Goal: Use online tool/utility: Utilize a website feature to perform a specific function

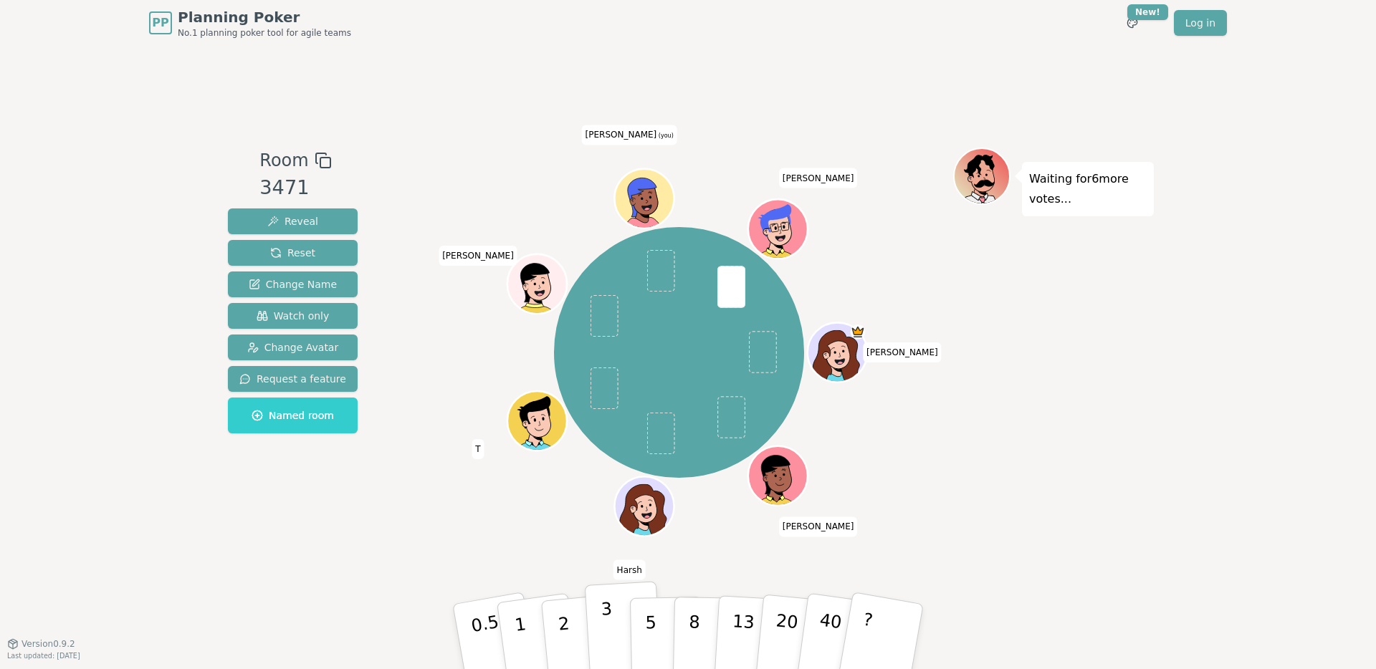
click at [621, 631] on button "3" at bounding box center [624, 637] width 78 height 112
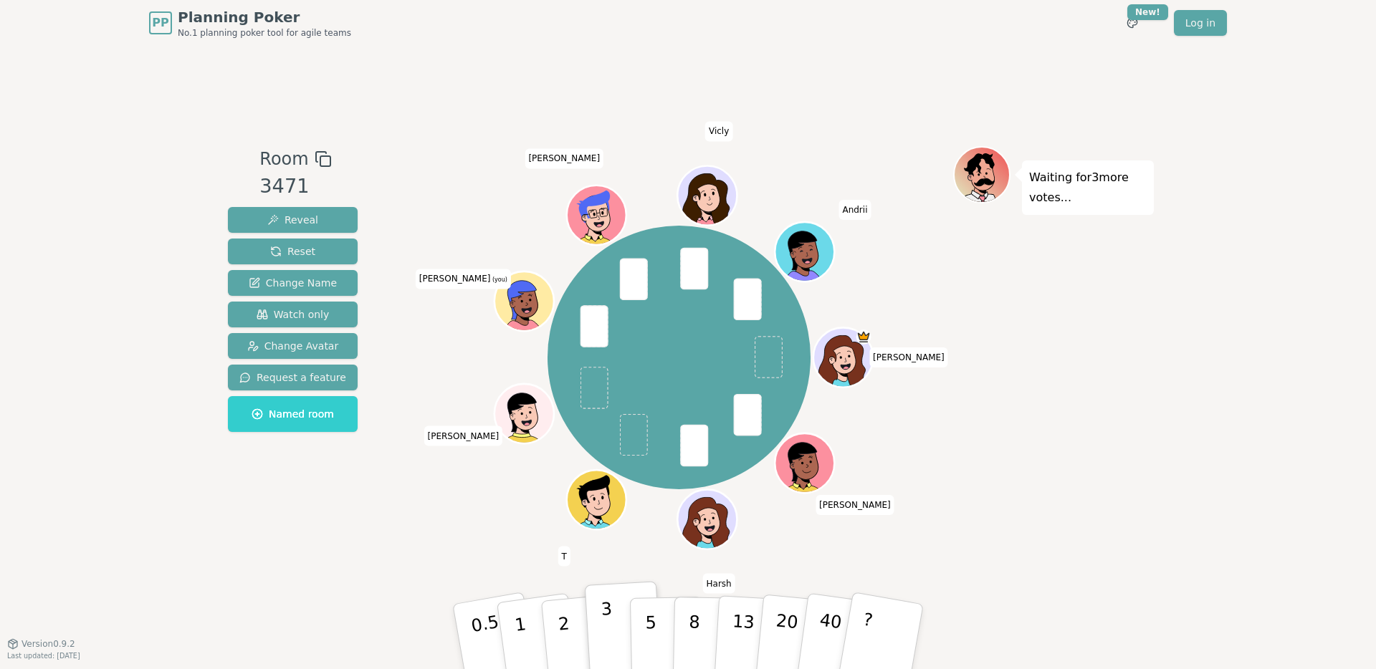
click at [608, 604] on p "3" at bounding box center [609, 638] width 16 height 78
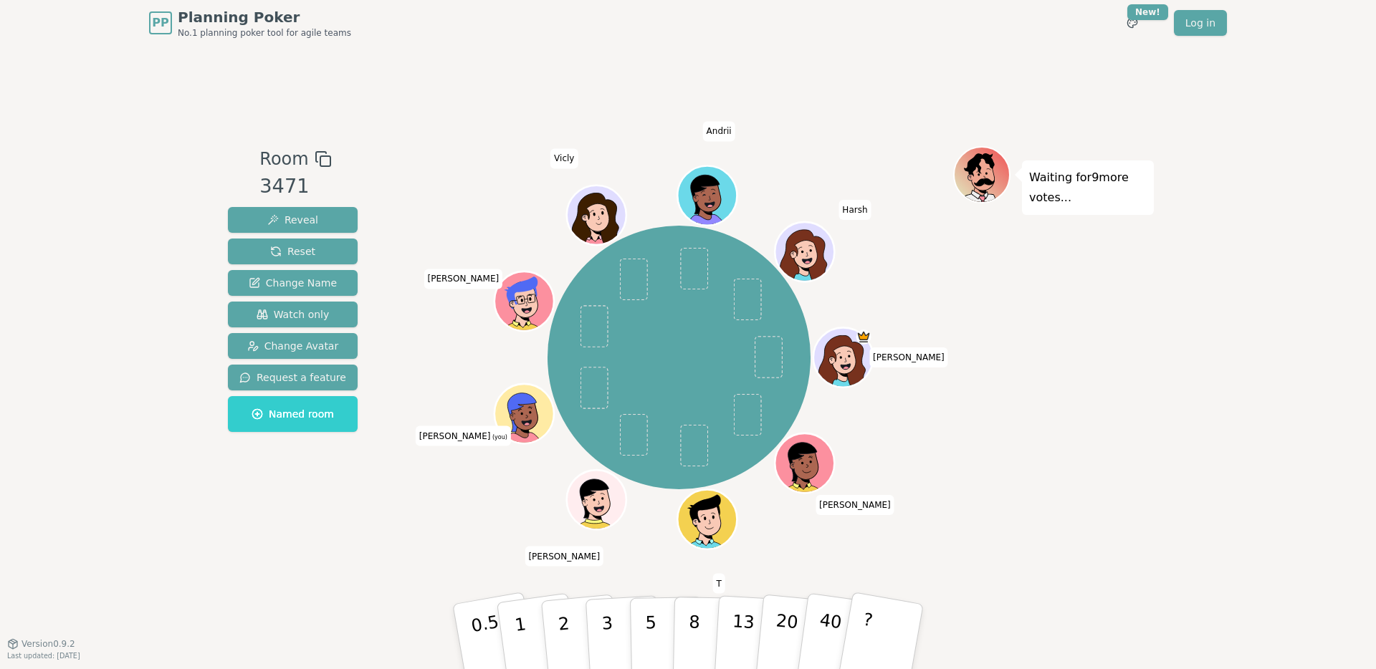
click at [150, 136] on div "PP Planning Poker No.1 planning poker tool for agile teams Toggle theme New! Lo…" at bounding box center [688, 334] width 1376 height 669
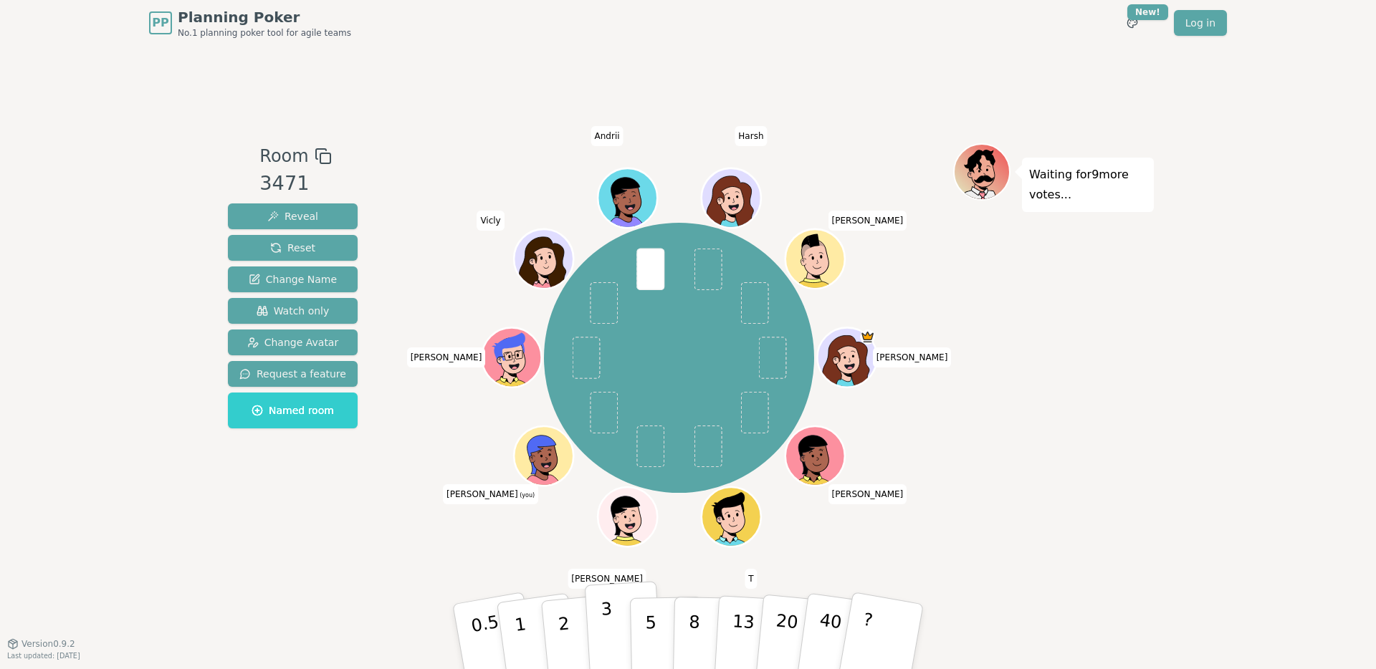
click at [605, 619] on p "3" at bounding box center [609, 638] width 16 height 78
click at [348, 502] on div "Room 3471 Reveal Reset Change Name Watch only Change Avatar Request a feature N…" at bounding box center [292, 345] width 141 height 404
click at [604, 635] on p "3" at bounding box center [609, 638] width 16 height 78
click at [609, 621] on p "3" at bounding box center [609, 638] width 16 height 78
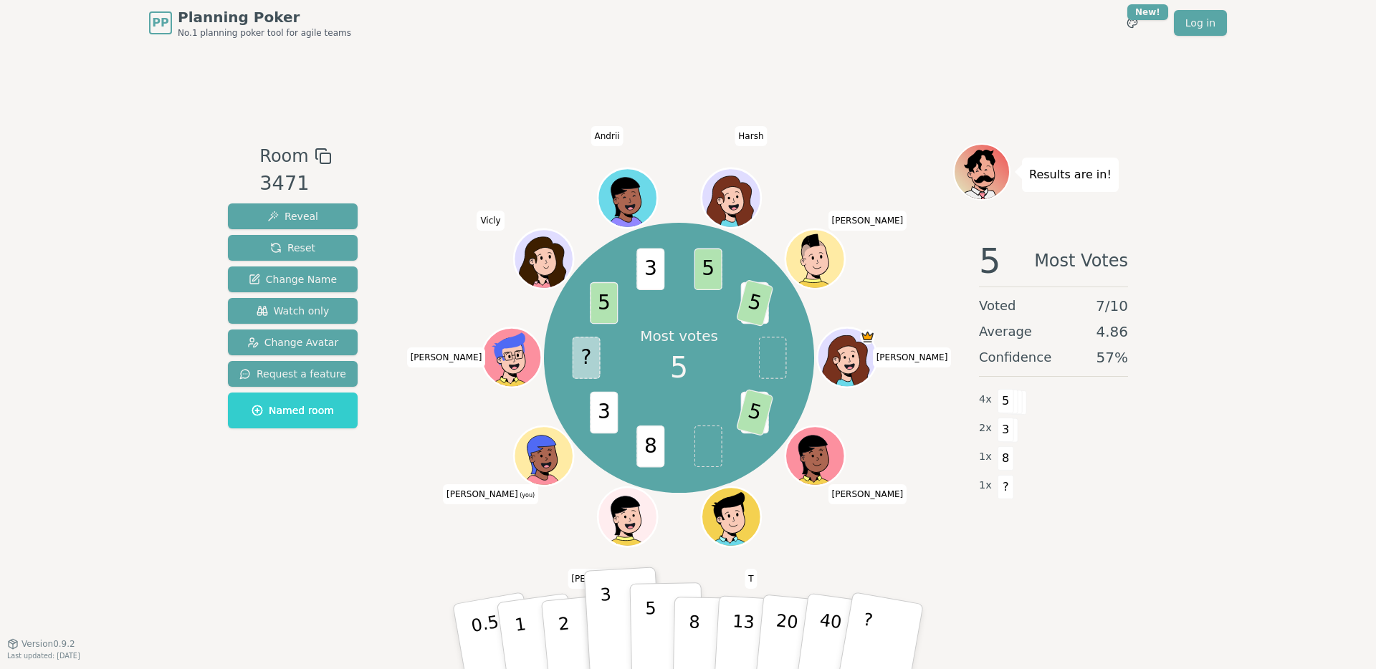
click at [644, 633] on button "5" at bounding box center [667, 637] width 74 height 109
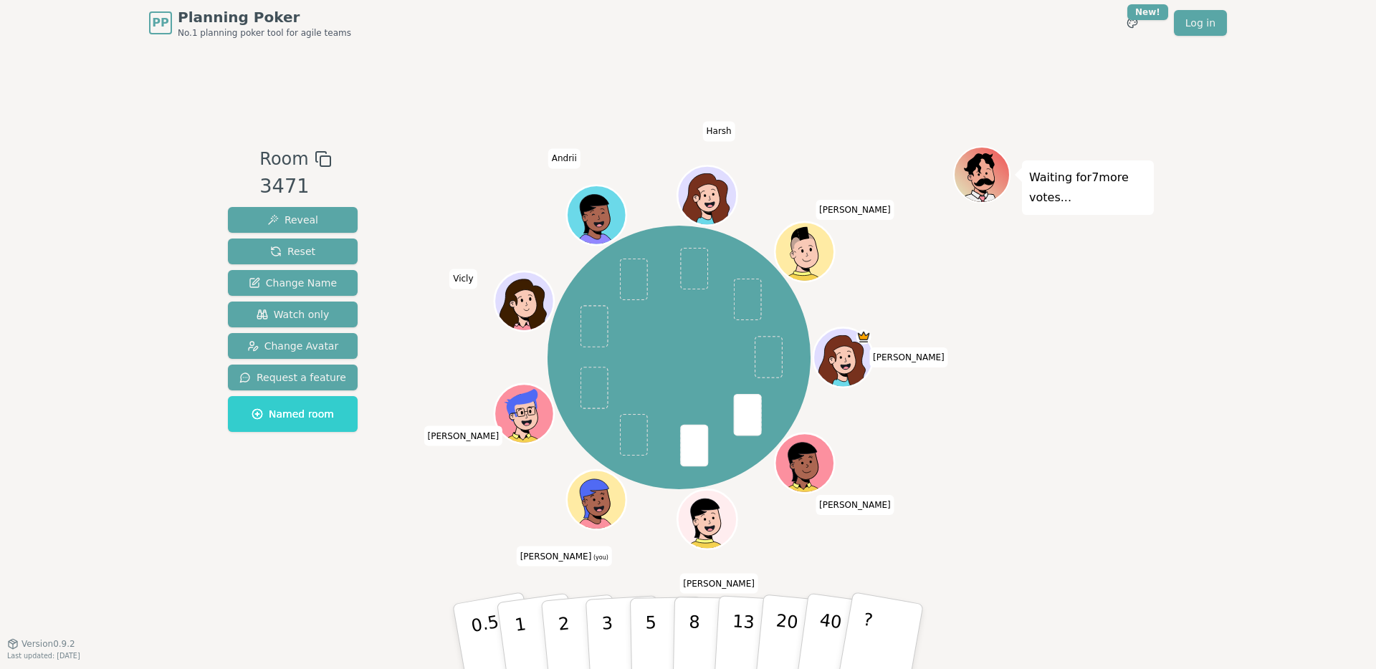
click at [634, 543] on div "[PERSON_NAME] [PERSON_NAME] (you) [PERSON_NAME] Vicly Andrii [PERSON_NAME]" at bounding box center [679, 357] width 548 height 371
click at [603, 626] on p "3" at bounding box center [609, 638] width 16 height 78
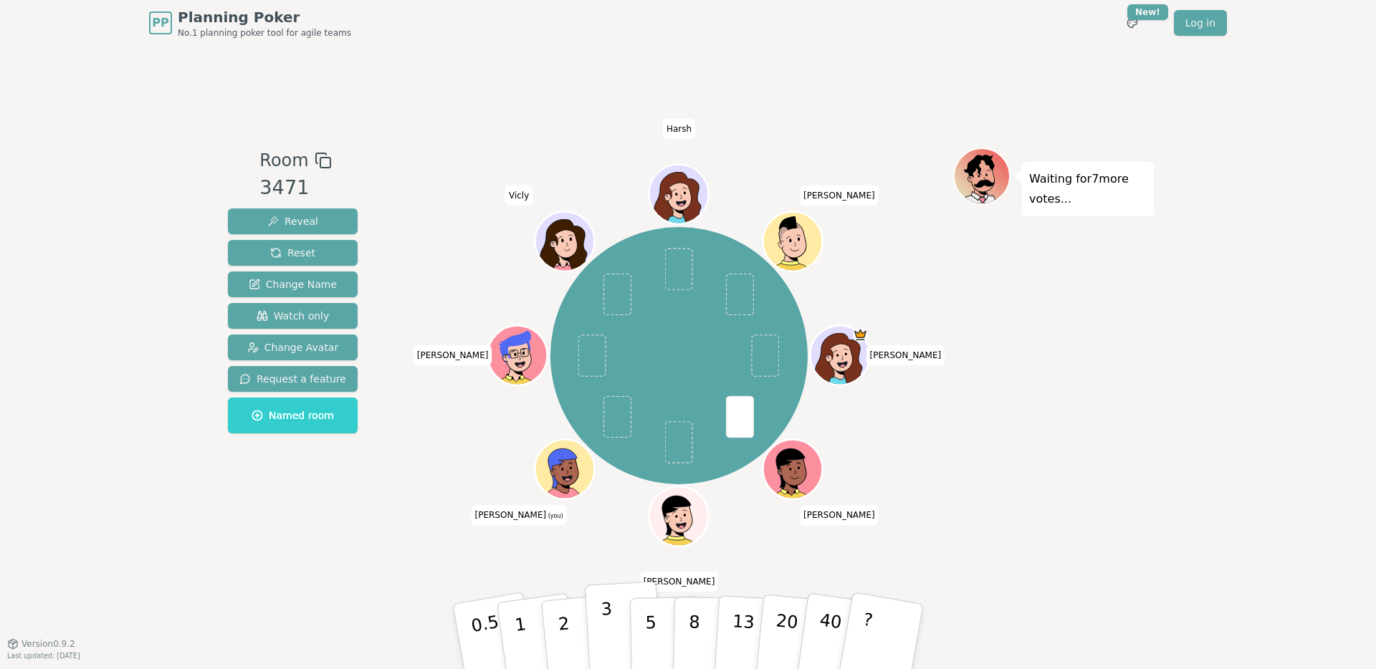
click at [600, 623] on button "3" at bounding box center [624, 637] width 78 height 112
click at [378, 502] on div "Room 3471 Reveal Reset Change Name Watch only Change Avatar Request a feature N…" at bounding box center [688, 345] width 932 height 394
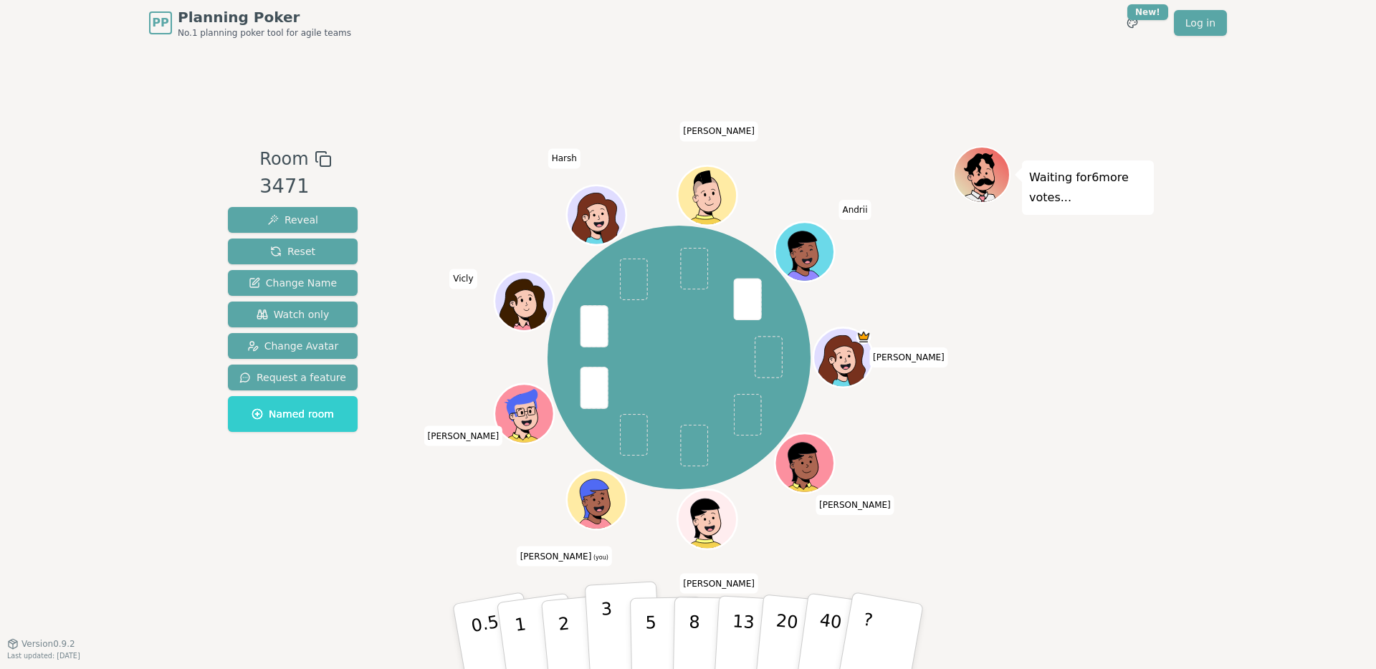
click at [596, 626] on button "3" at bounding box center [624, 637] width 78 height 112
click at [239, 502] on div "Room 3471 Reveal Reset Change Name Watch only Change Avatar Request a feature N…" at bounding box center [292, 344] width 141 height 397
